Goal: Participate in discussion: Engage in conversation with other users on a specific topic

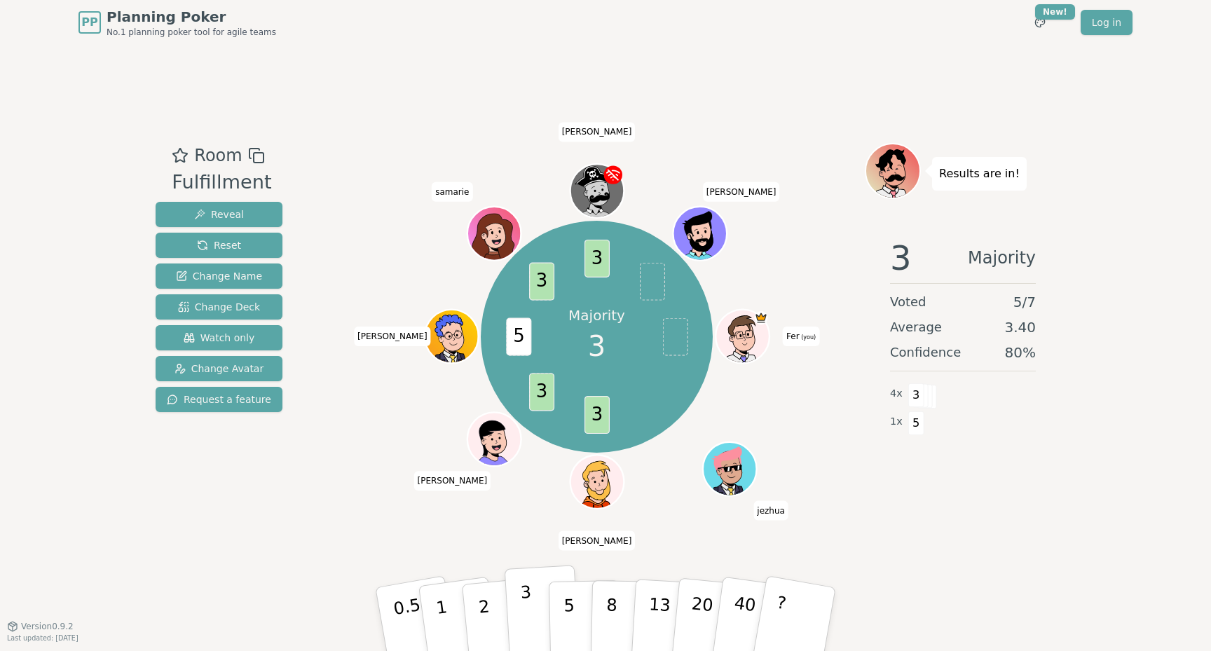
click at [518, 597] on button "3" at bounding box center [543, 619] width 76 height 109
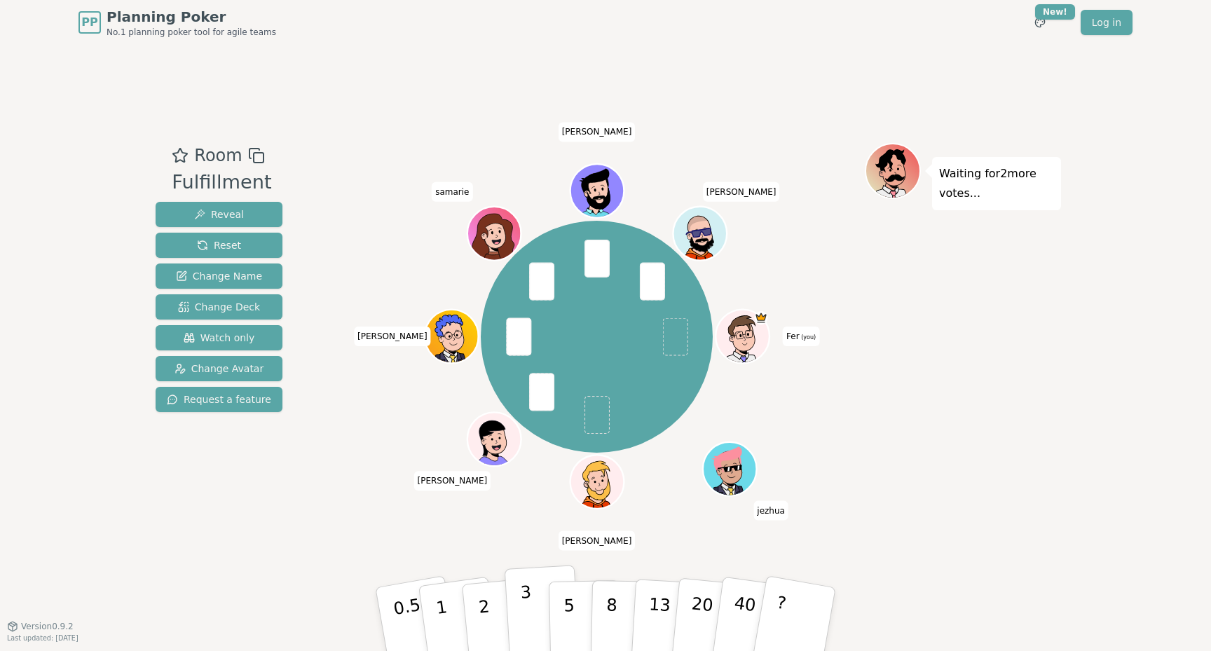
click at [527, 600] on p "3" at bounding box center [527, 621] width 15 height 76
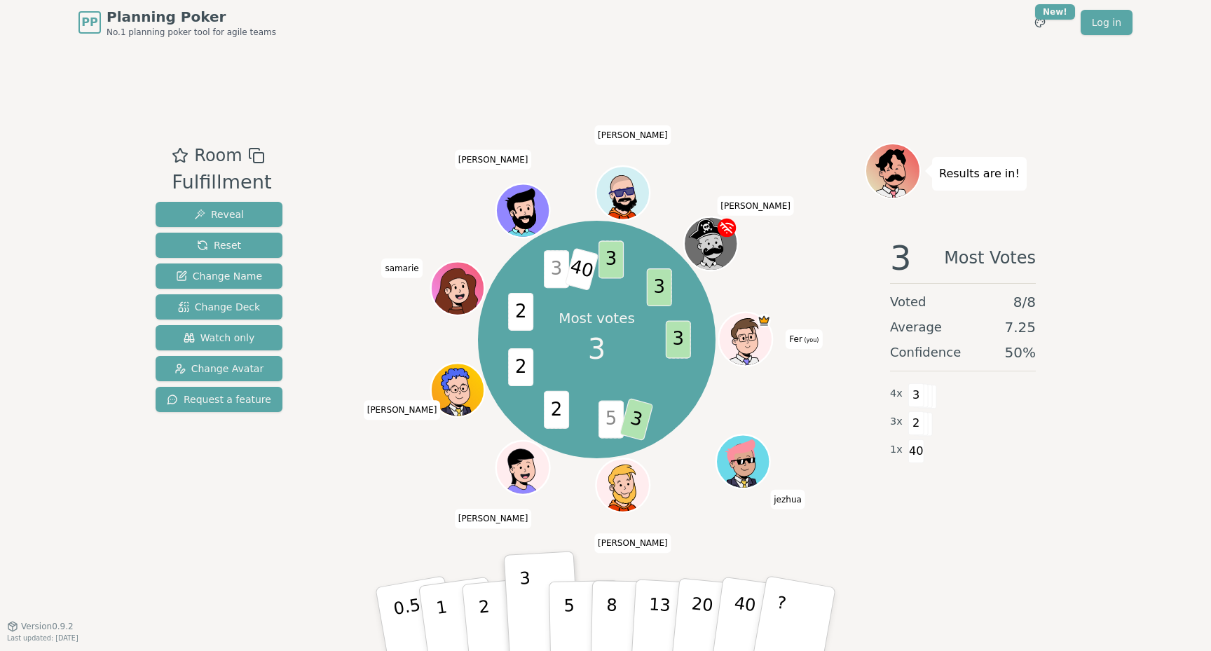
click at [766, 317] on icon at bounding box center [764, 320] width 12 height 13
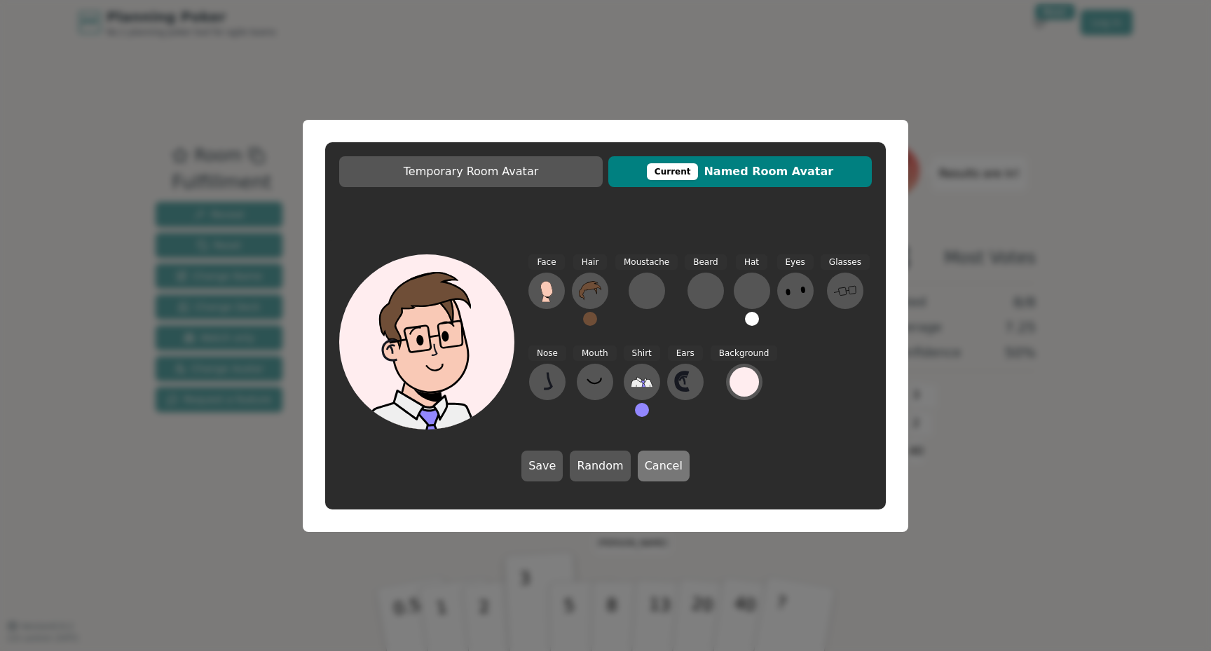
click at [641, 463] on button "Cancel" at bounding box center [664, 466] width 52 height 31
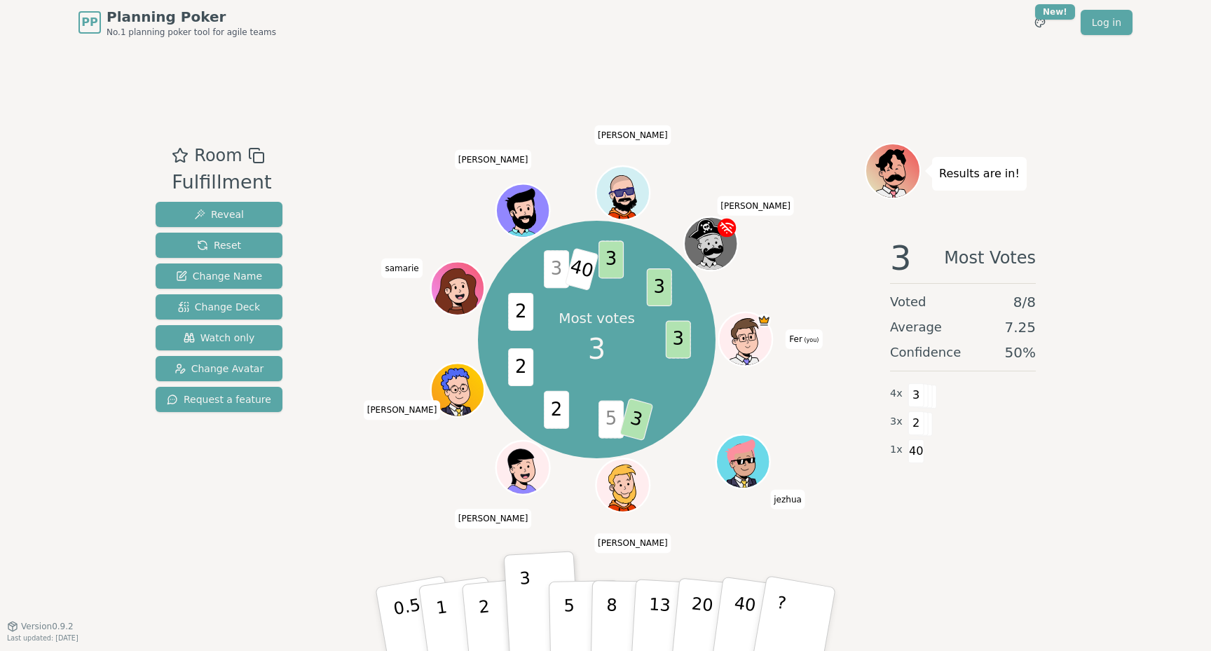
click at [768, 318] on icon at bounding box center [764, 320] width 10 height 7
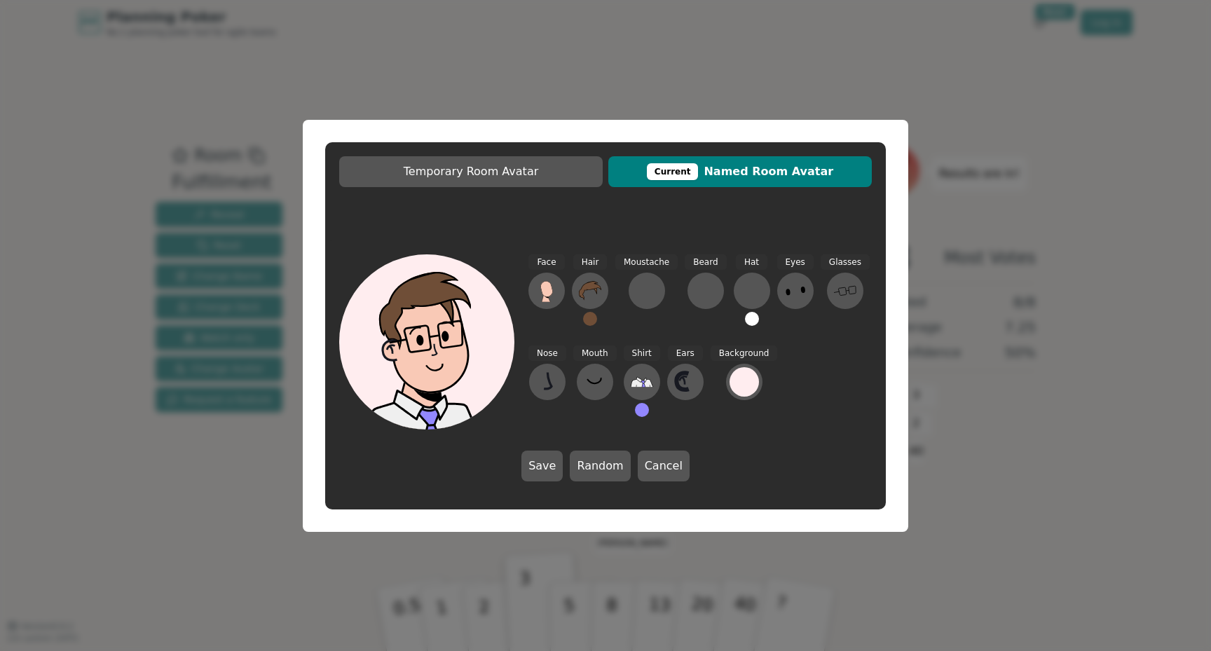
click at [1003, 244] on div "Temporary Room Avatar Current Named Room Avatar Face Hair Moustache Beard Hat E…" at bounding box center [605, 325] width 1211 height 651
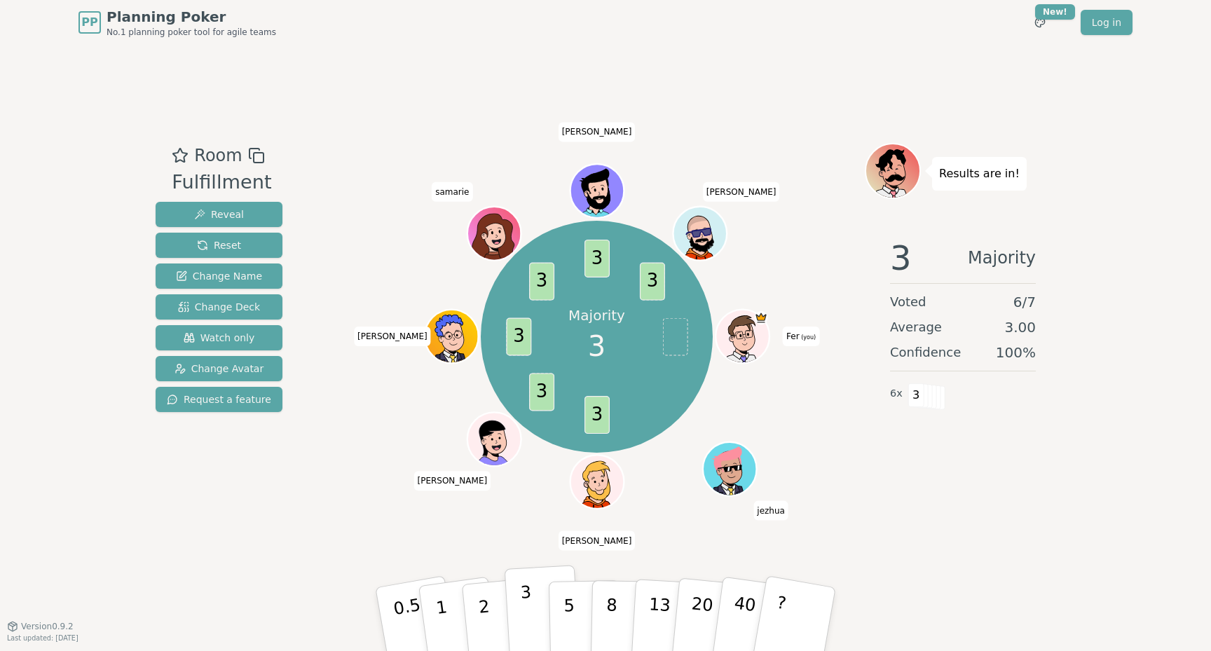
click at [531, 608] on p "3" at bounding box center [527, 621] width 15 height 76
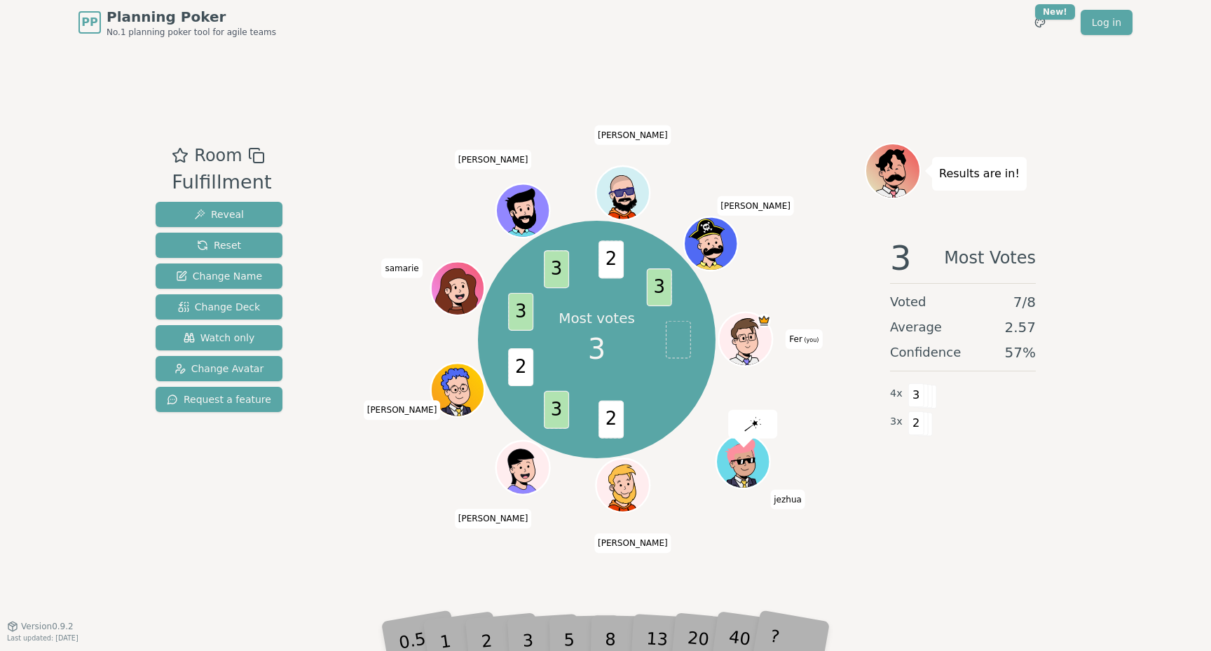
click at [534, 643] on div "3" at bounding box center [542, 619] width 45 height 51
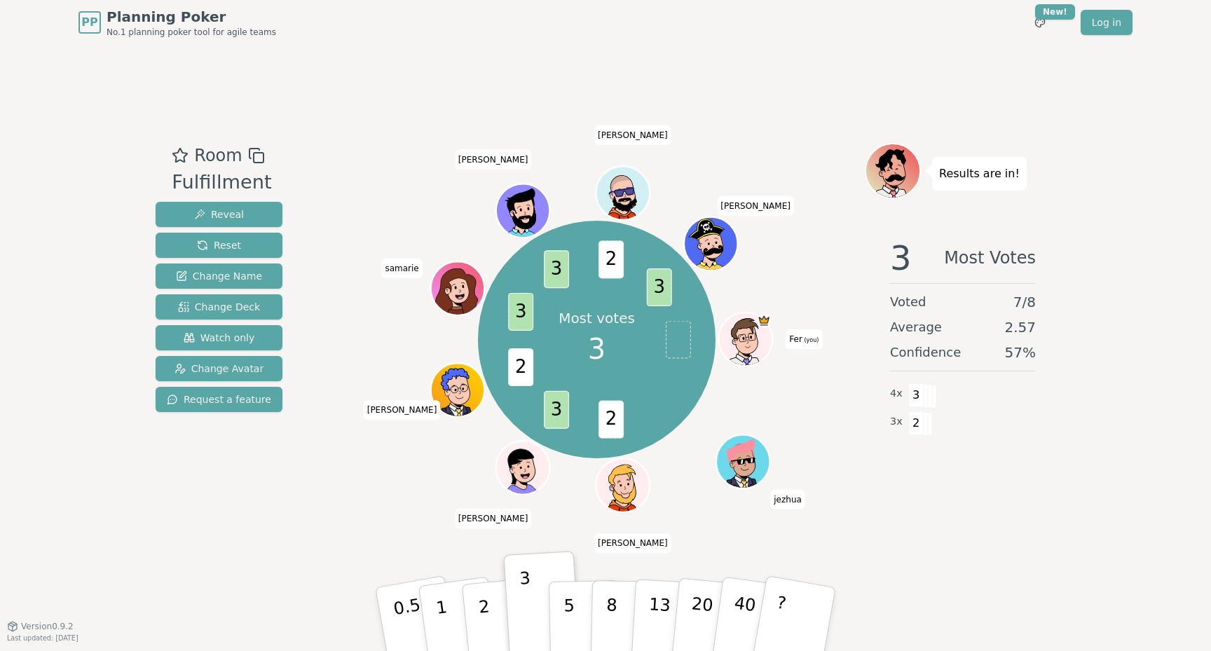
click at [534, 643] on button "3" at bounding box center [542, 605] width 76 height 109
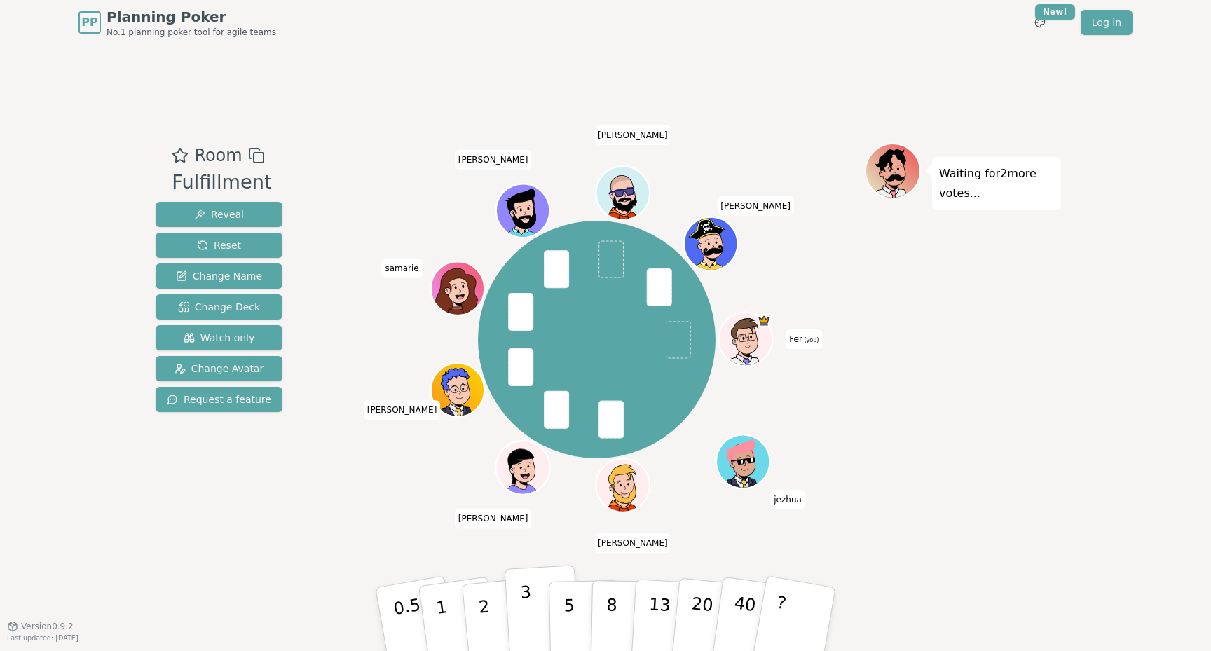
drag, startPoint x: 557, startPoint y: 622, endPoint x: 530, endPoint y: 617, distance: 27.1
click at [530, 617] on div "0.5 1 2 3 5 8 13 20 40 ?" at bounding box center [605, 619] width 421 height 49
click at [530, 617] on p "3" at bounding box center [527, 621] width 15 height 76
